Goal: Use online tool/utility: Utilize a website feature to perform a specific function

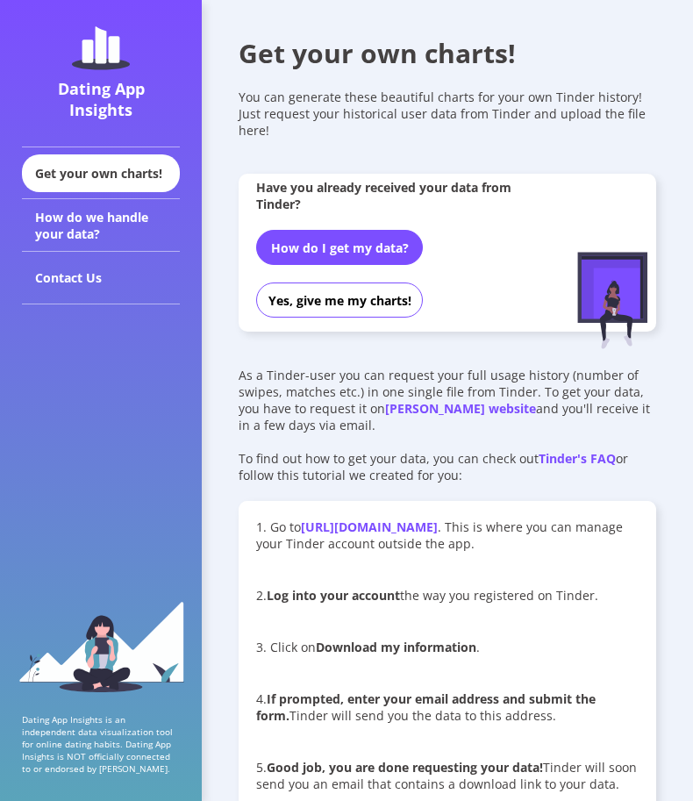
scroll to position [1073, 0]
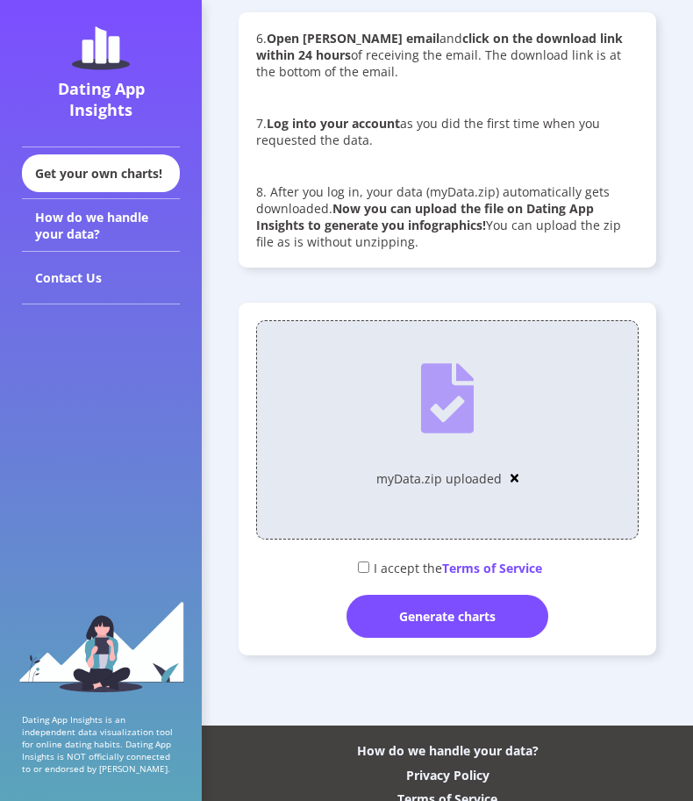
click at [351, 570] on div "I accept the Terms of Service" at bounding box center [447, 567] width 383 height 29
click at [353, 570] on div "I accept the Terms of Service" at bounding box center [447, 567] width 383 height 29
click at [359, 573] on input "checkbox" at bounding box center [363, 567] width 11 height 11
checkbox input "true"
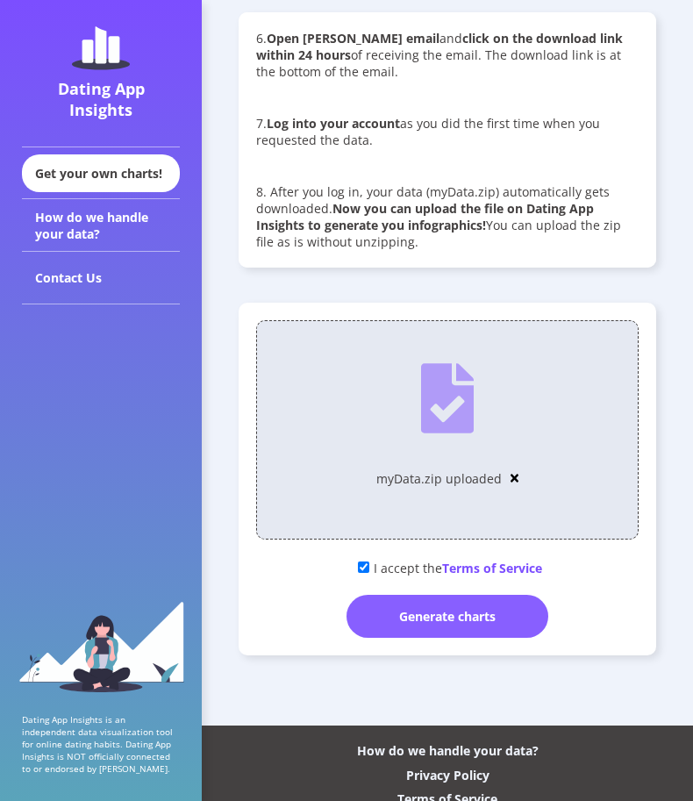
click at [389, 606] on div "Generate charts" at bounding box center [448, 616] width 202 height 43
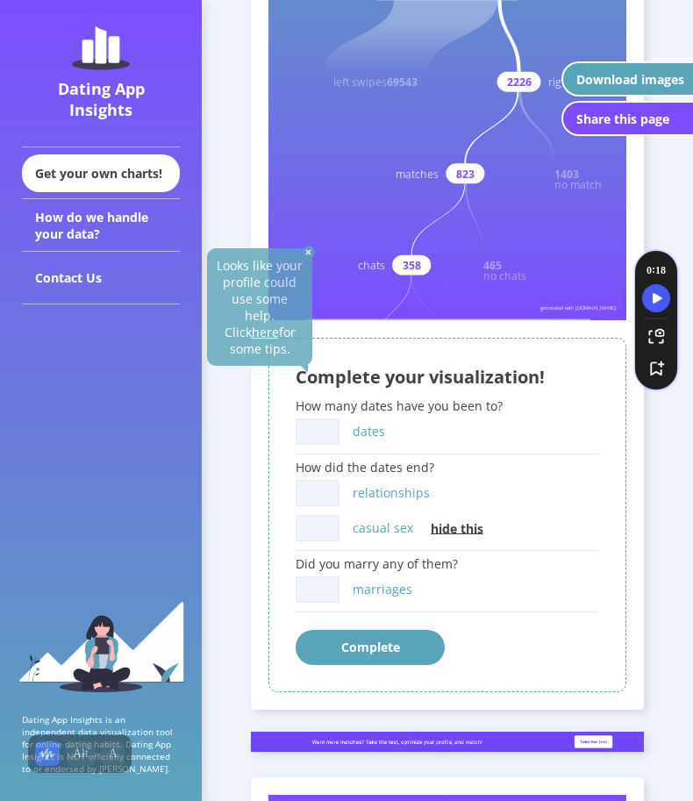
scroll to position [211, 0]
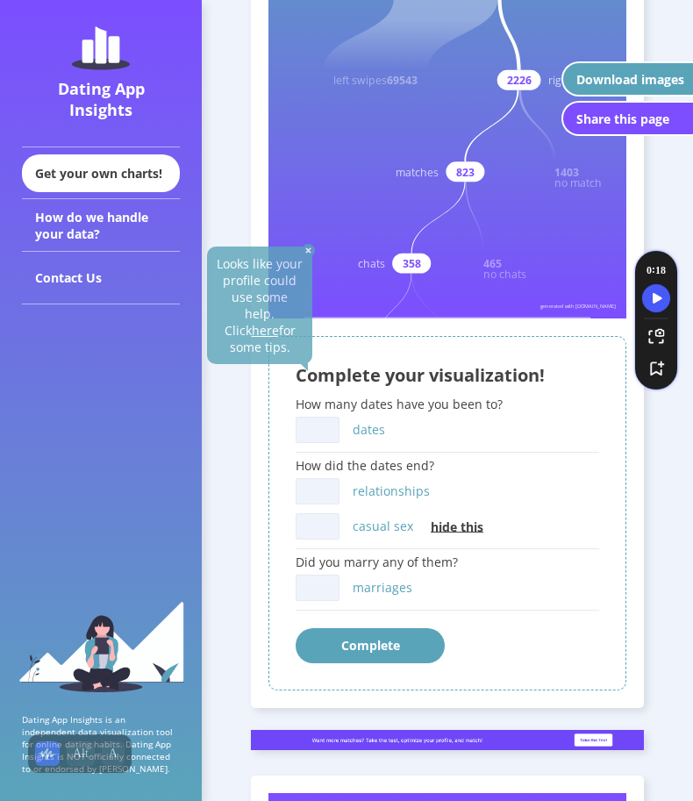
click at [329, 496] on input "relationships" at bounding box center [318, 491] width 44 height 26
type input "1"
click at [305, 535] on input "casual sex" at bounding box center [318, 526] width 44 height 26
type input "2"
click at [326, 590] on input "marriages" at bounding box center [318, 588] width 44 height 26
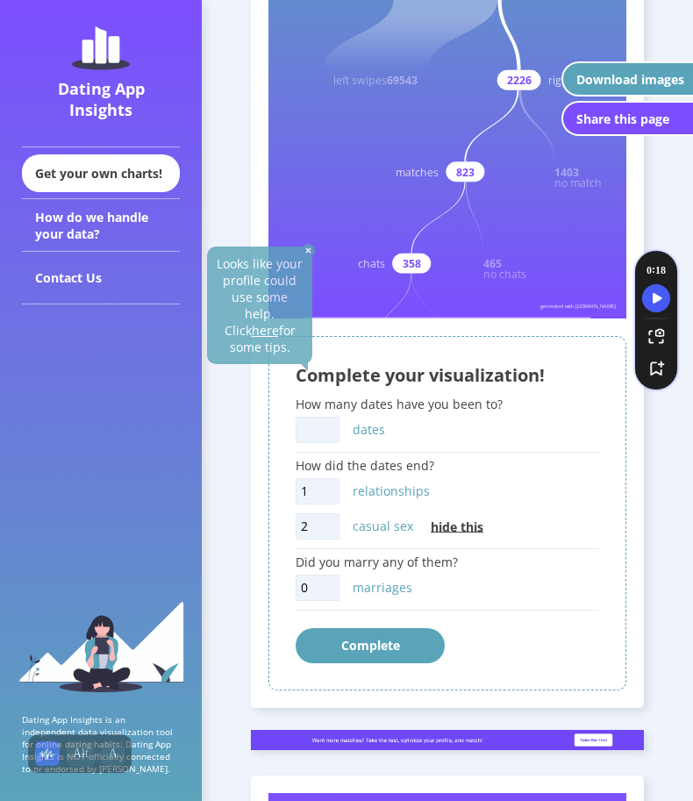
type input "0"
click at [320, 434] on input "dates" at bounding box center [318, 430] width 44 height 26
type input "4"
click at [361, 640] on button "Complete" at bounding box center [370, 645] width 149 height 35
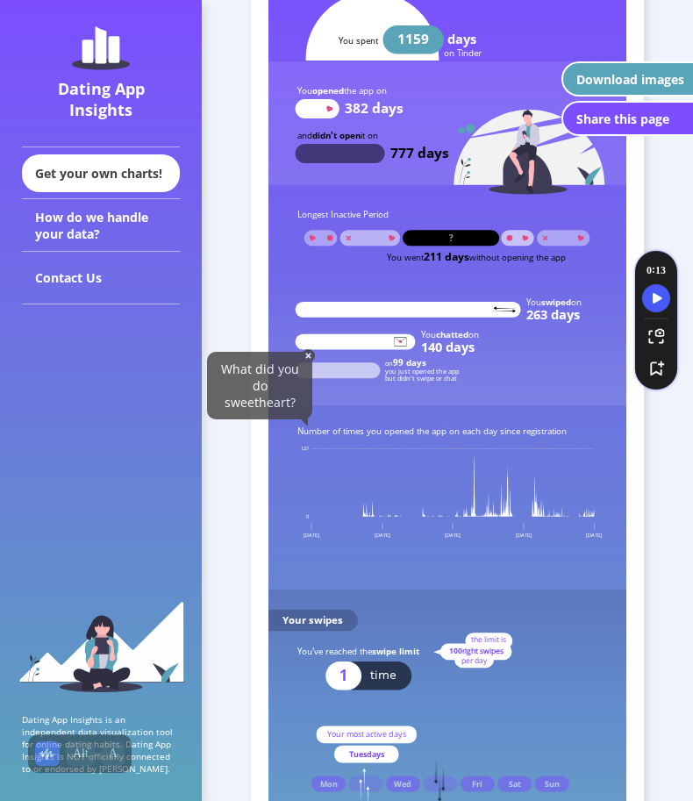
scroll to position [957, 0]
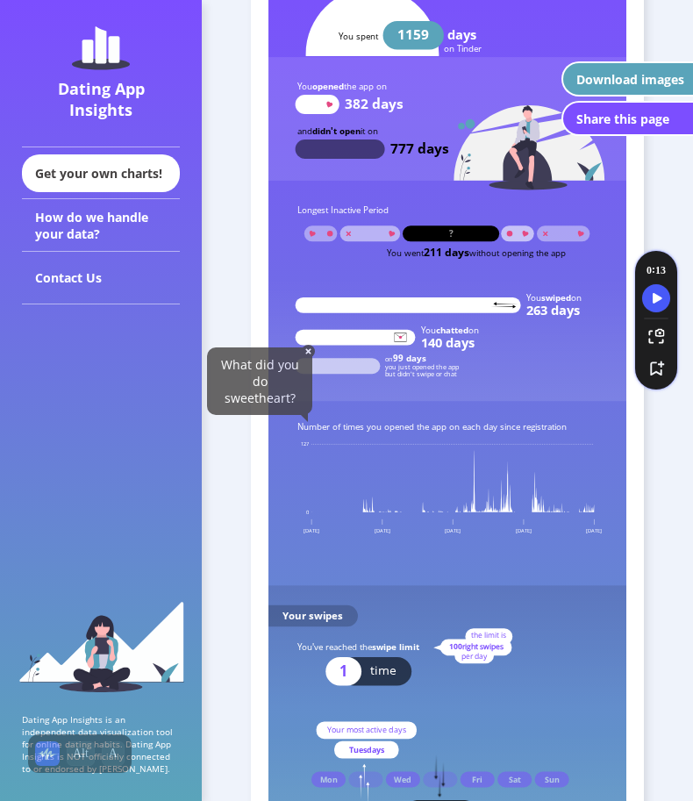
click at [307, 376] on div "What did you do sweetheart?" at bounding box center [259, 382] width 105 height 68
click at [309, 353] on img at bounding box center [308, 351] width 13 height 13
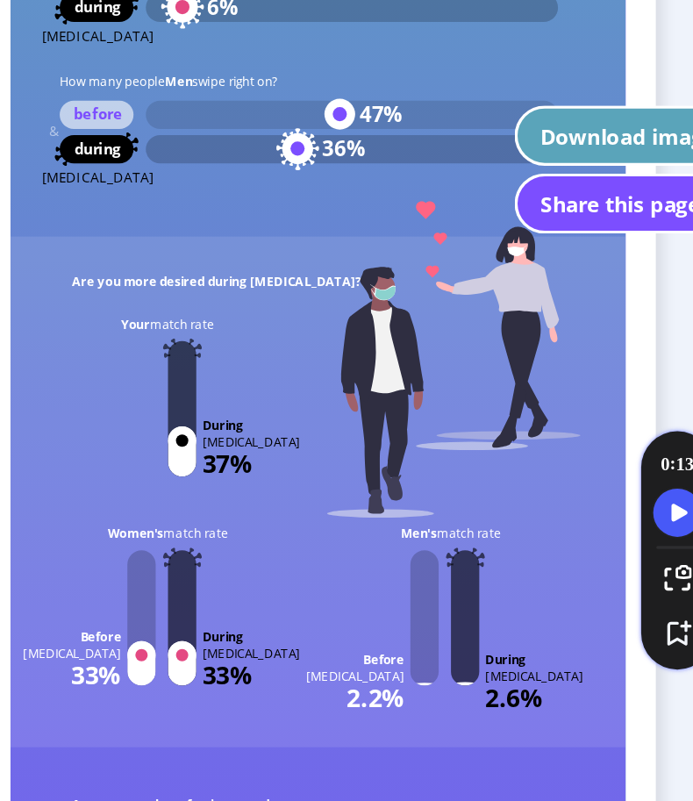
scroll to position [4093, 0]
